Goal: Communication & Community: Share content

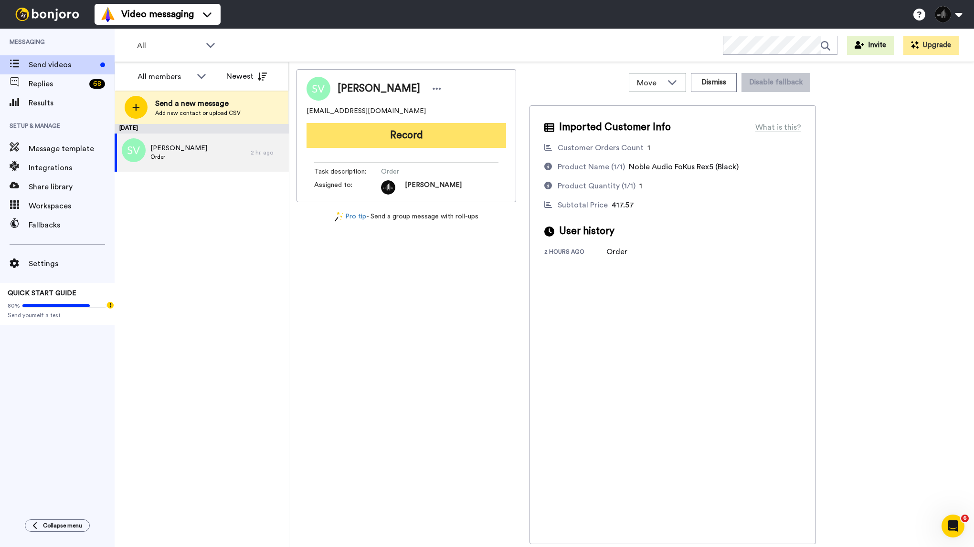
click at [398, 138] on button "Record" at bounding box center [405, 135] width 199 height 25
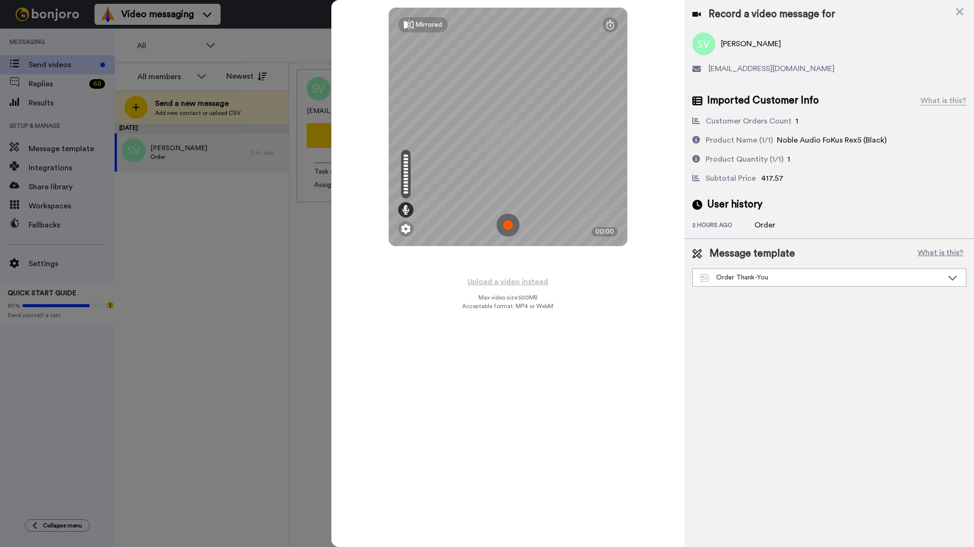
click at [510, 223] on img at bounding box center [507, 225] width 23 height 23
click at [641, 145] on div "Mirrored Redo 00:33" at bounding box center [508, 273] width 354 height 547
click at [514, 223] on img at bounding box center [507, 225] width 23 height 23
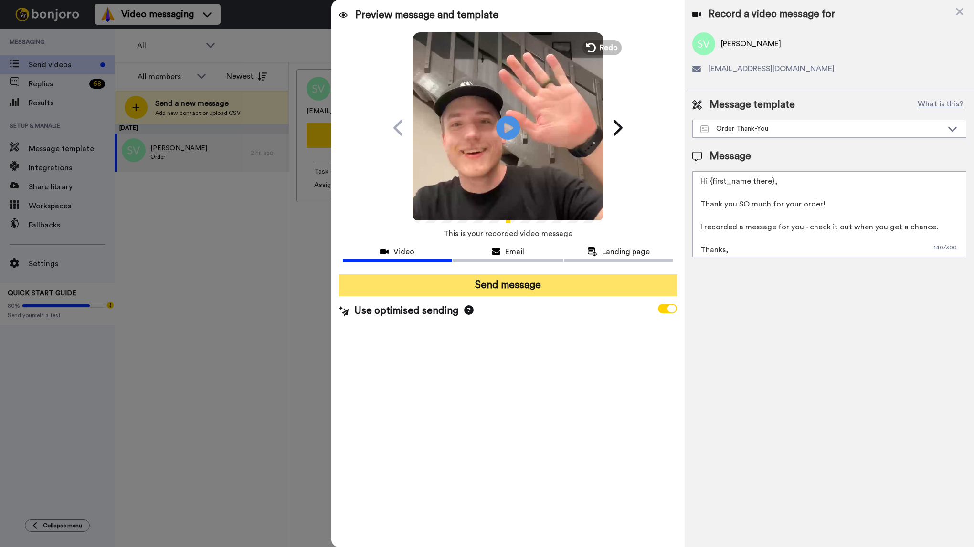
click at [547, 289] on button "Send message" at bounding box center [508, 285] width 338 height 22
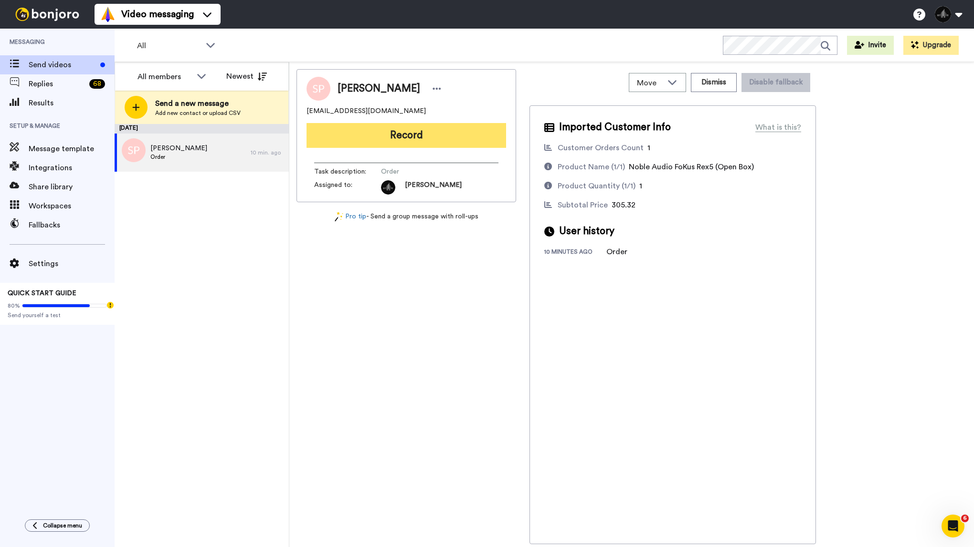
click at [473, 130] on button "Record" at bounding box center [405, 135] width 199 height 25
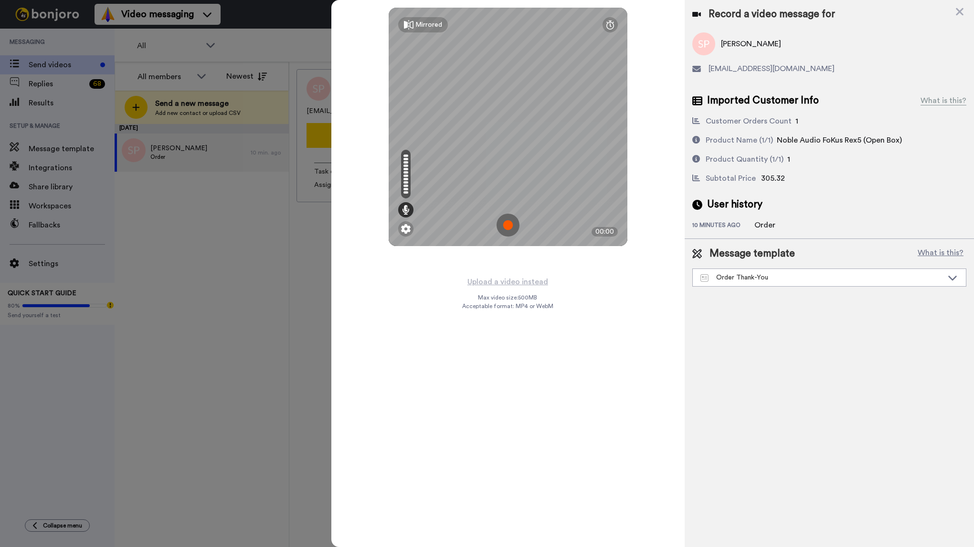
click at [507, 224] on img at bounding box center [507, 225] width 23 height 23
click at [641, 136] on div "Mirrored Redo 00:21" at bounding box center [508, 273] width 354 height 547
click at [510, 227] on img at bounding box center [507, 225] width 23 height 23
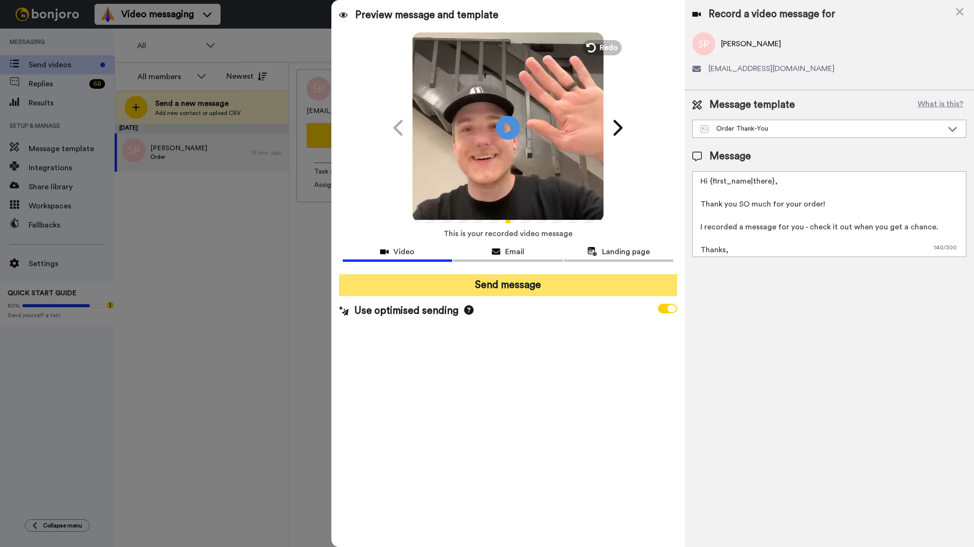
click at [595, 289] on button "Send message" at bounding box center [508, 285] width 338 height 22
